Goal: Task Accomplishment & Management: Manage account settings

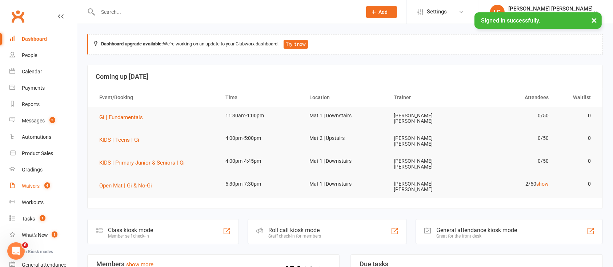
click at [45, 188] on span "4" at bounding box center [47, 186] width 6 height 6
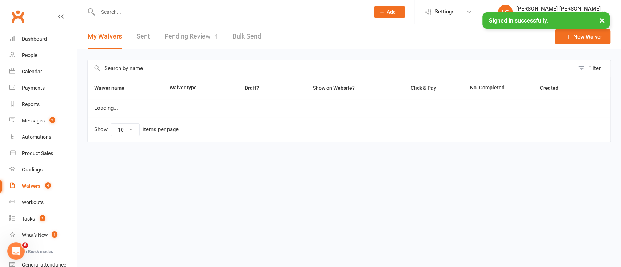
select select "100"
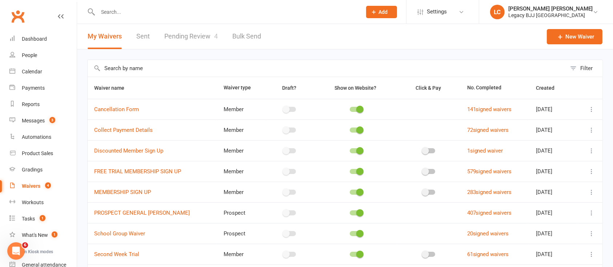
click at [212, 37] on link "Pending Review 4" at bounding box center [190, 36] width 53 height 25
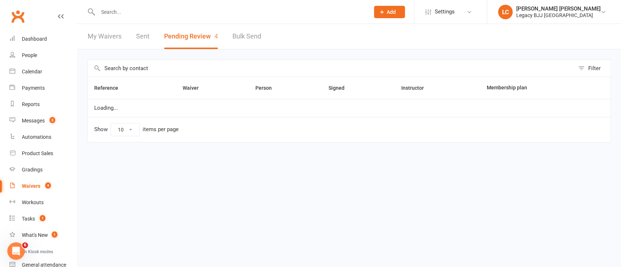
select select "100"
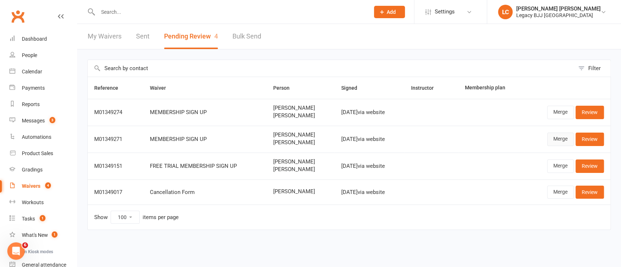
click at [560, 137] on link "Merge" at bounding box center [560, 139] width 27 height 13
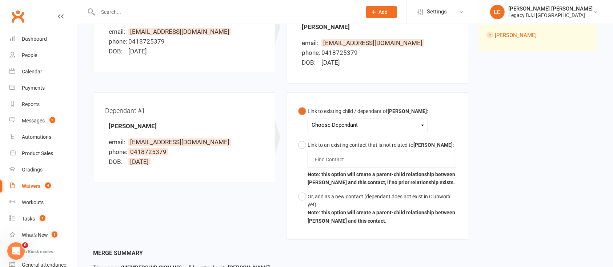
scroll to position [143, 0]
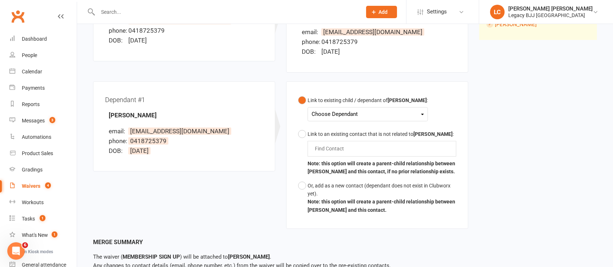
click at [333, 111] on div "Choose Dependant" at bounding box center [368, 114] width 112 height 10
click at [345, 130] on link "[PERSON_NAME]" at bounding box center [348, 132] width 72 height 16
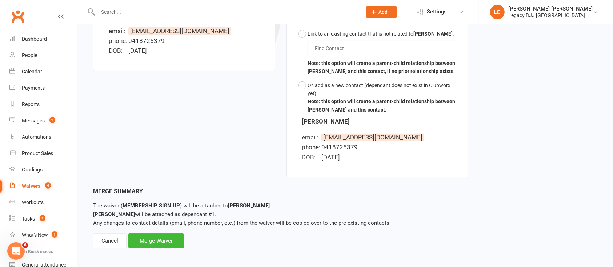
scroll to position [244, 0]
click at [111, 241] on div "Cancel" at bounding box center [109, 240] width 33 height 15
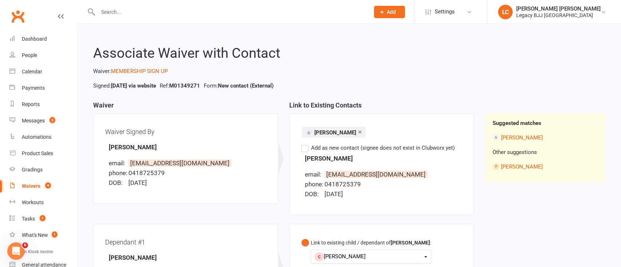
select select "100"
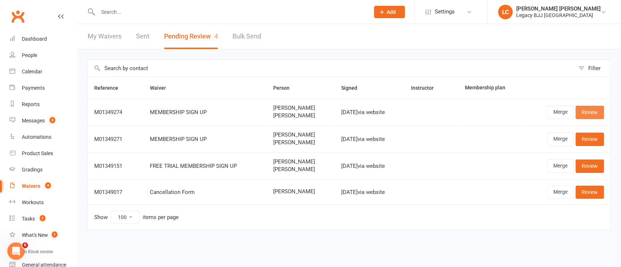
click at [595, 108] on link "Review" at bounding box center [589, 112] width 28 height 13
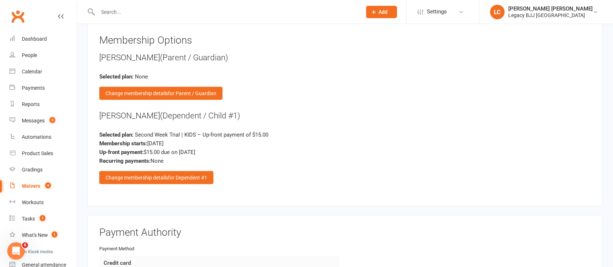
scroll to position [666, 0]
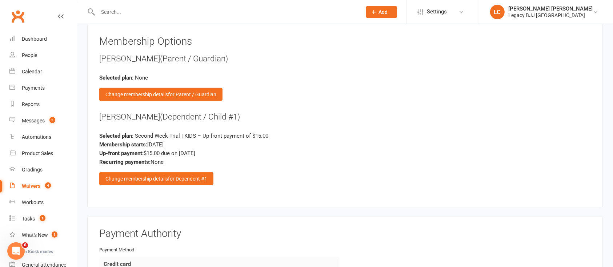
select select "100"
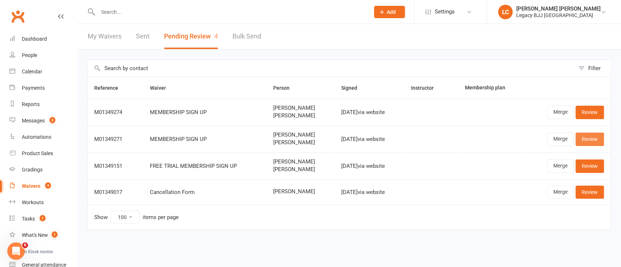
click at [595, 140] on link "Review" at bounding box center [589, 139] width 28 height 13
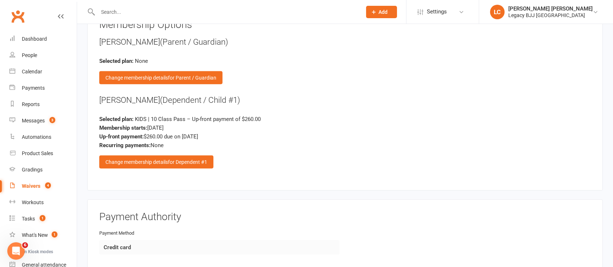
scroll to position [677, 0]
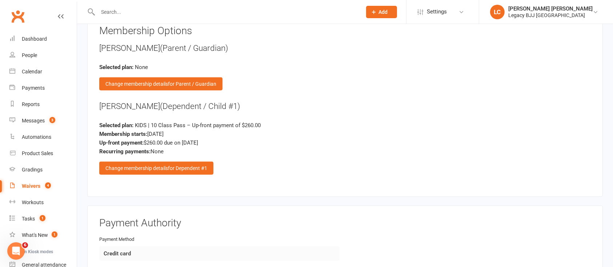
select select "100"
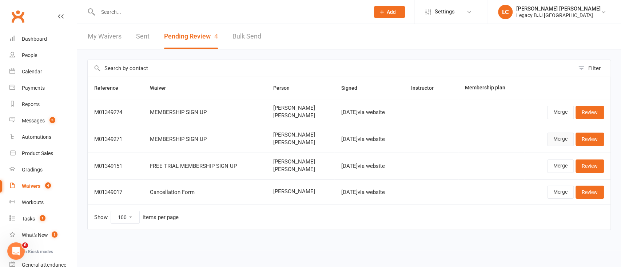
click at [562, 137] on link "Merge" at bounding box center [560, 139] width 27 height 13
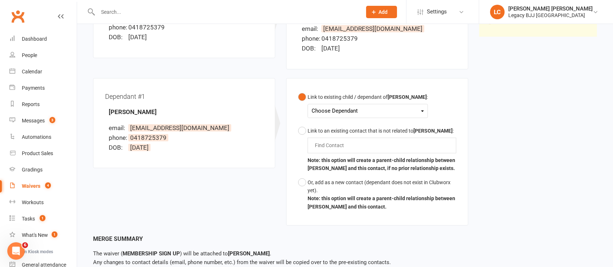
scroll to position [148, 0]
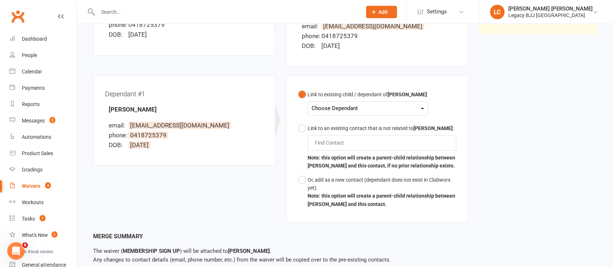
click at [343, 108] on div "Choose Dependant" at bounding box center [368, 109] width 112 height 10
click at [336, 121] on link "[PERSON_NAME]" at bounding box center [348, 126] width 72 height 16
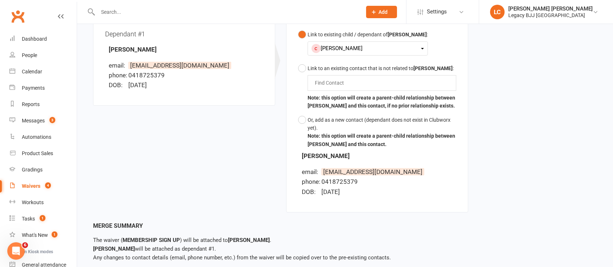
scroll to position [246, 0]
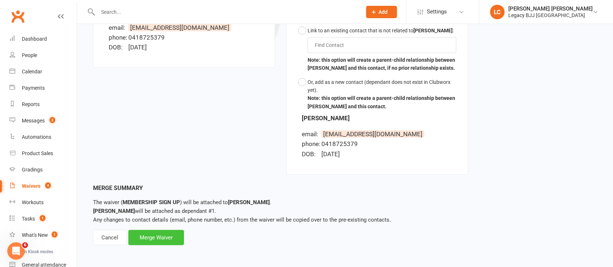
click at [172, 243] on div "Merge Waiver" at bounding box center [156, 237] width 56 height 15
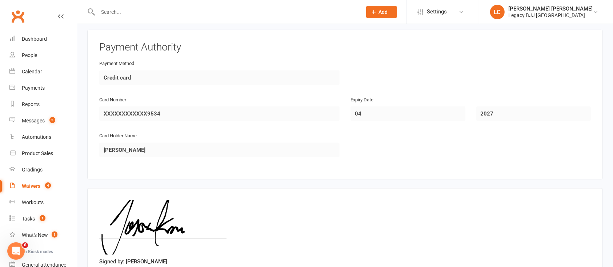
scroll to position [856, 0]
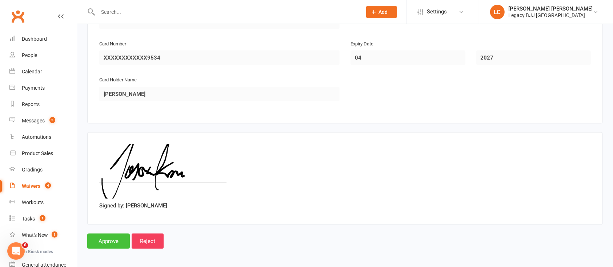
click at [105, 236] on input "Approve" at bounding box center [108, 241] width 43 height 15
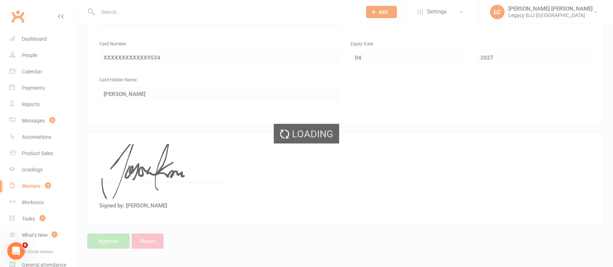
select select "100"
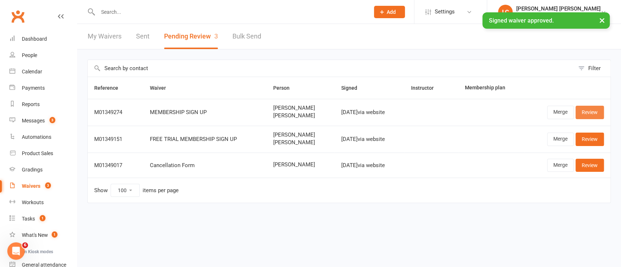
click at [589, 112] on link "Review" at bounding box center [589, 112] width 28 height 13
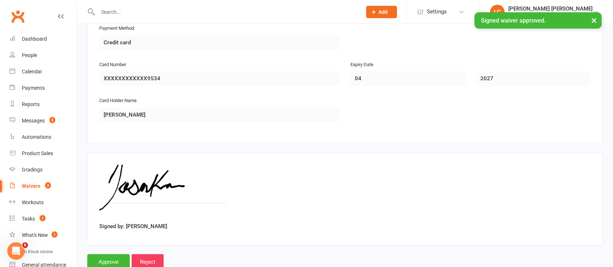
scroll to position [909, 0]
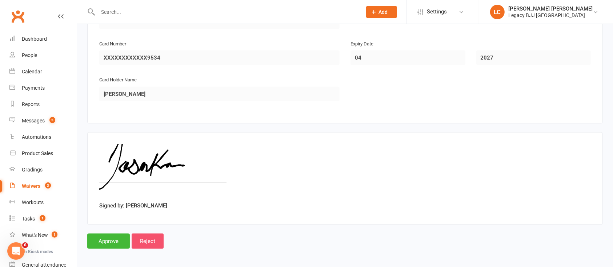
click at [154, 237] on input "Reject" at bounding box center [148, 241] width 32 height 15
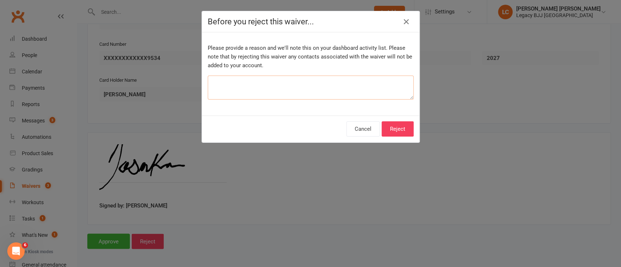
click at [313, 89] on textarea at bounding box center [311, 88] width 206 height 24
type textarea "double up"
click at [409, 129] on button "Reject" at bounding box center [397, 128] width 32 height 15
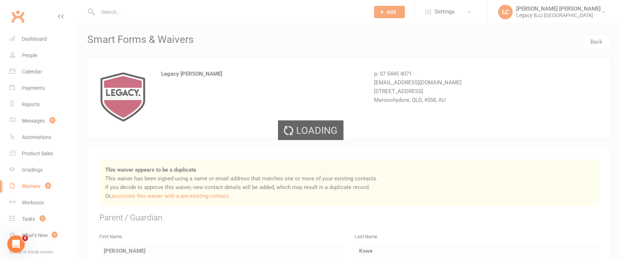
select select "100"
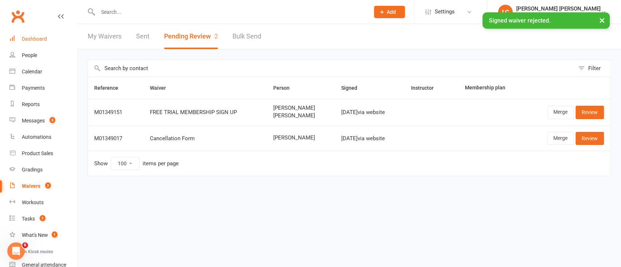
click at [42, 37] on div "Dashboard" at bounding box center [34, 39] width 25 height 6
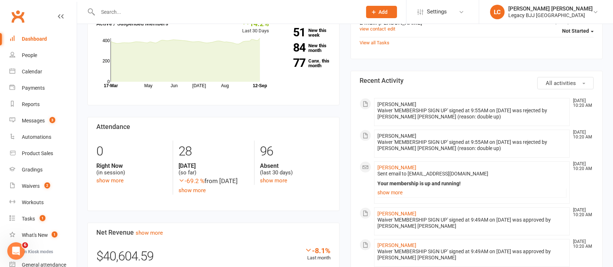
scroll to position [262, 0]
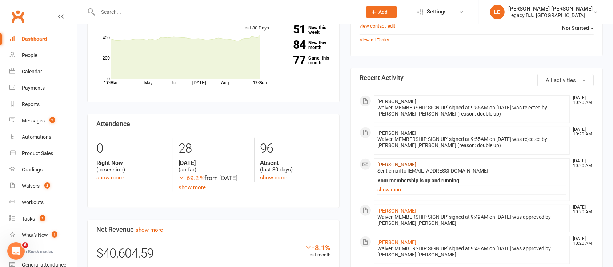
click at [392, 162] on link "[PERSON_NAME]" at bounding box center [396, 165] width 39 height 6
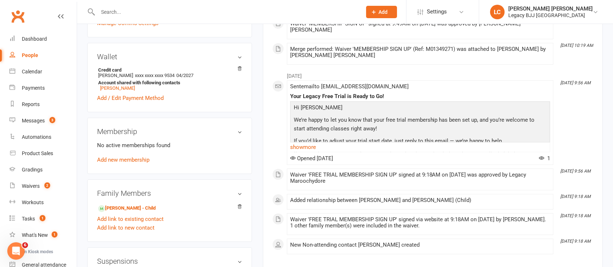
scroll to position [239, 0]
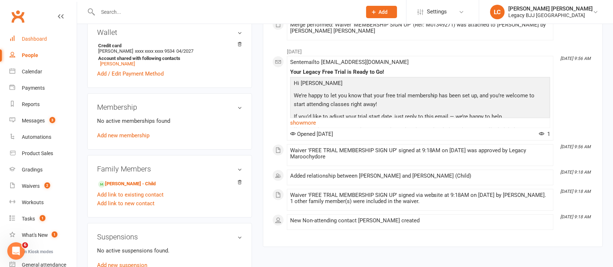
click at [41, 37] on div "Dashboard" at bounding box center [34, 39] width 25 height 6
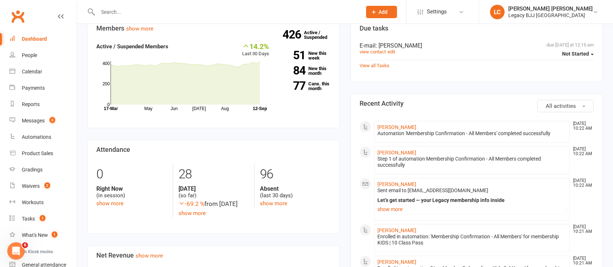
scroll to position [237, 0]
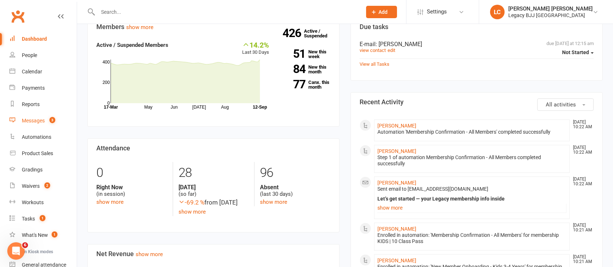
click at [44, 118] on div "Messages" at bounding box center [33, 121] width 23 height 6
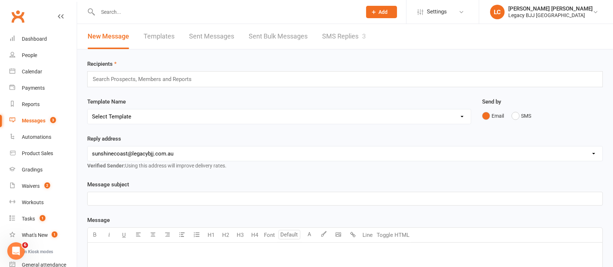
click at [349, 36] on link "SMS Replies 3" at bounding box center [344, 36] width 44 height 25
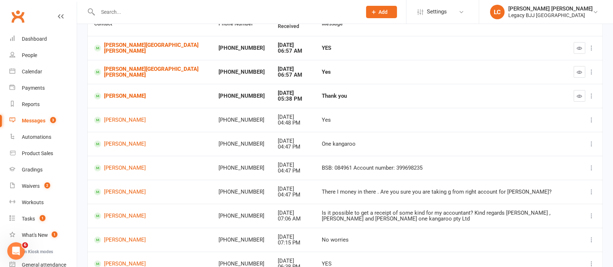
scroll to position [87, 0]
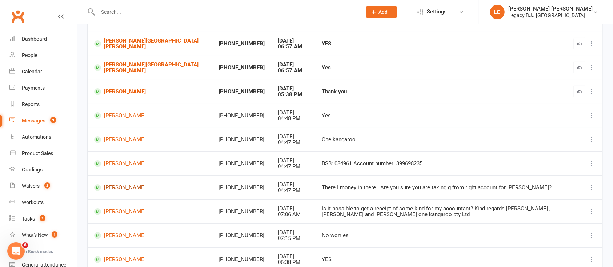
click at [122, 187] on link "[PERSON_NAME]" at bounding box center [149, 187] width 111 height 7
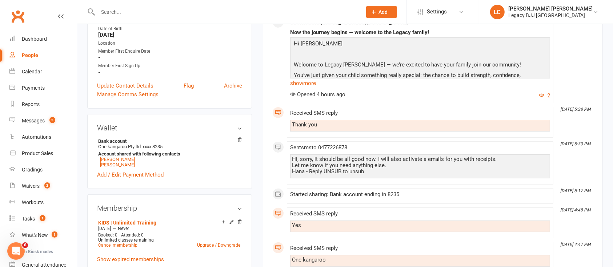
scroll to position [165, 0]
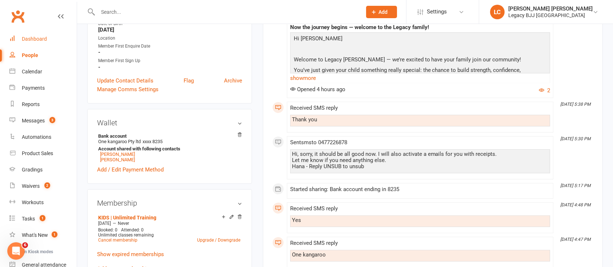
click at [46, 41] on div "Dashboard" at bounding box center [34, 39] width 25 height 6
